Goal: Contribute content: Add original content to the website for others to see

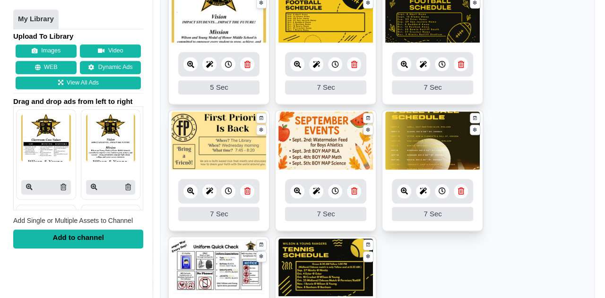
scroll to position [485, 0]
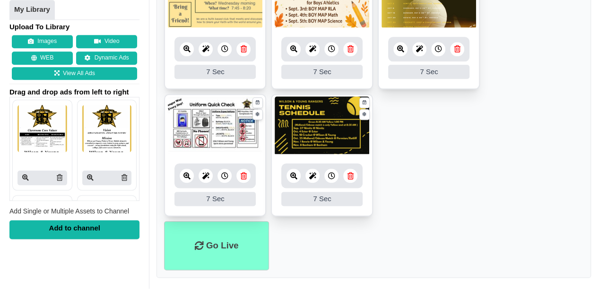
click at [39, 35] on button "Images" at bounding box center [42, 41] width 61 height 13
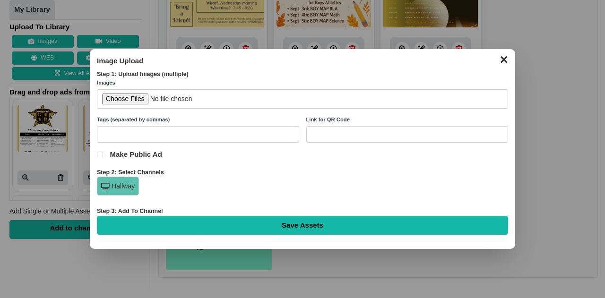
click at [128, 90] on input "file" at bounding box center [302, 98] width 411 height 19
type input "C:\fakepath\Home Game vs Alamo Poster.png"
click at [224, 131] on input "text" at bounding box center [198, 134] width 202 height 17
type input "Sports Schedule"
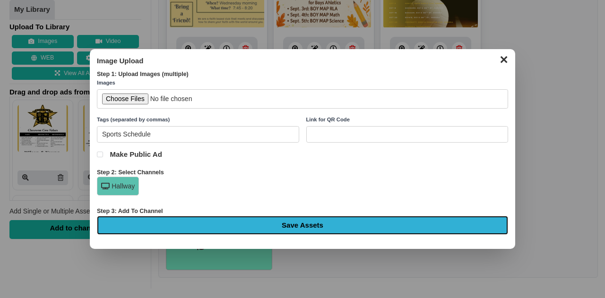
click at [248, 220] on input "Save Assets" at bounding box center [302, 225] width 411 height 19
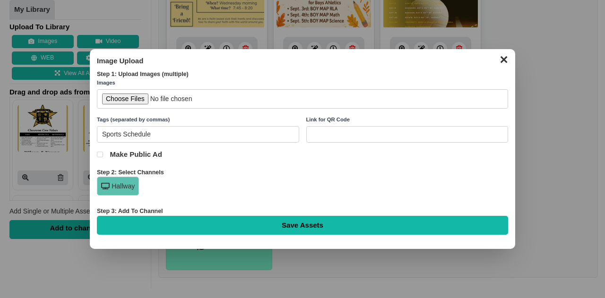
type input "Saving..."
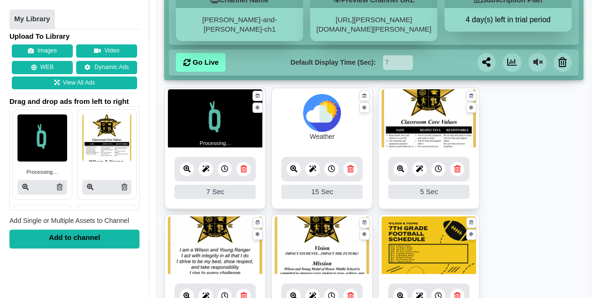
scroll to position [113, 0]
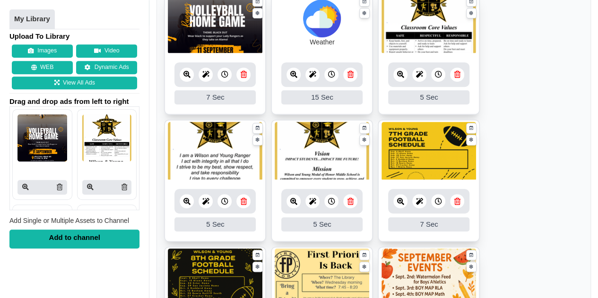
scroll to position [206, 0]
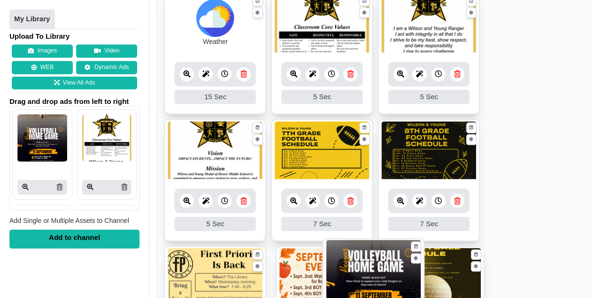
drag, startPoint x: 209, startPoint y: 24, endPoint x: 368, endPoint y: 270, distance: 292.8
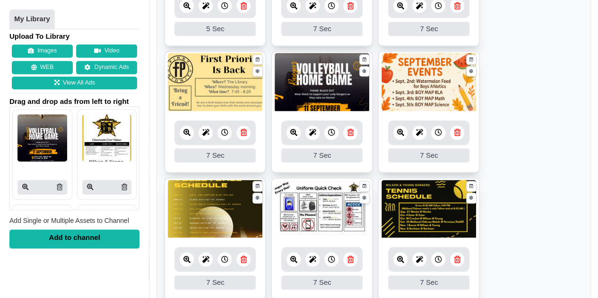
scroll to position [416, 0]
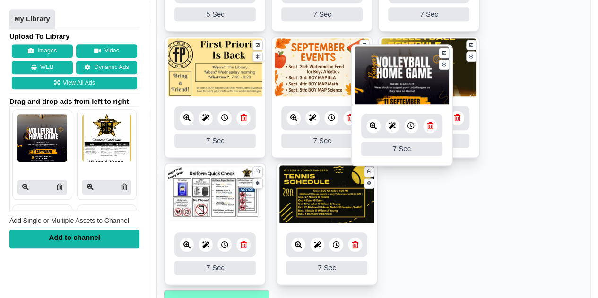
drag, startPoint x: 333, startPoint y: 77, endPoint x: 412, endPoint y: 85, distance: 79.8
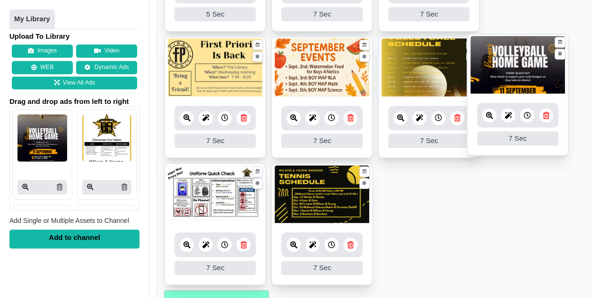
drag, startPoint x: 354, startPoint y: 201, endPoint x: 549, endPoint y: 72, distance: 234.5
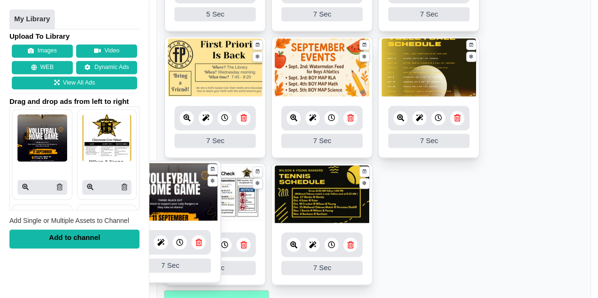
drag, startPoint x: 417, startPoint y: 212, endPoint x: 159, endPoint y: 209, distance: 258.2
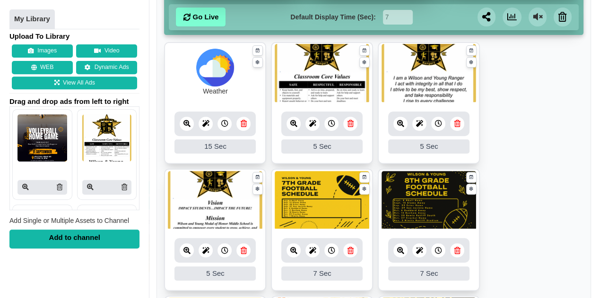
scroll to position [0, 0]
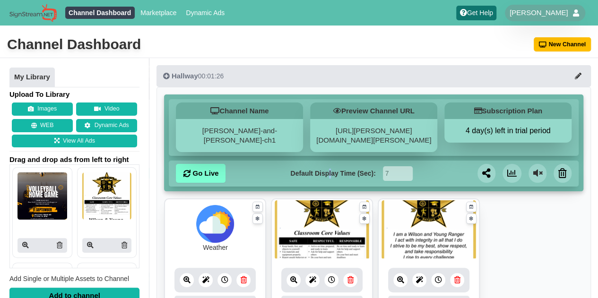
drag, startPoint x: 162, startPoint y: 187, endPoint x: 330, endPoint y: 180, distance: 168.5
click at [330, 180] on div "Default Display Time (Sec): 7" at bounding box center [352, 173] width 180 height 19
click at [190, 176] on icon at bounding box center [186, 173] width 7 height 7
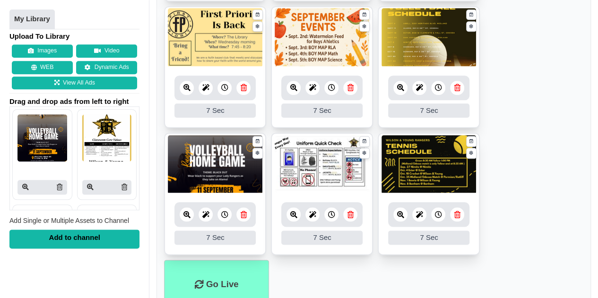
scroll to position [485, 0]
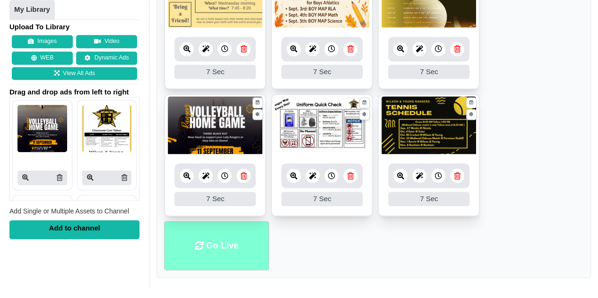
click at [226, 255] on li "Go Live" at bounding box center [216, 246] width 105 height 50
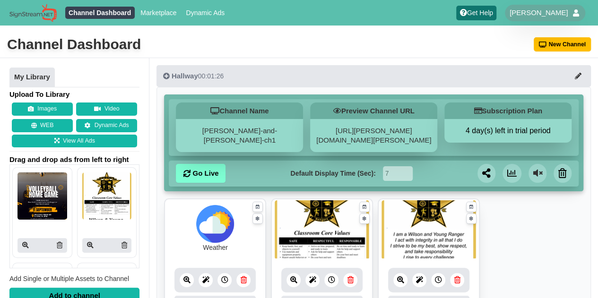
click at [219, 234] on img at bounding box center [215, 224] width 38 height 38
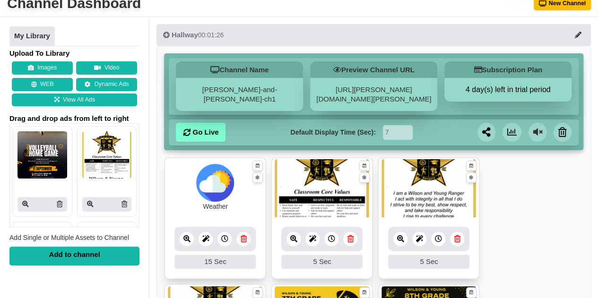
scroll to position [41, 0]
